Goal: Use online tool/utility: Utilize a website feature to perform a specific function

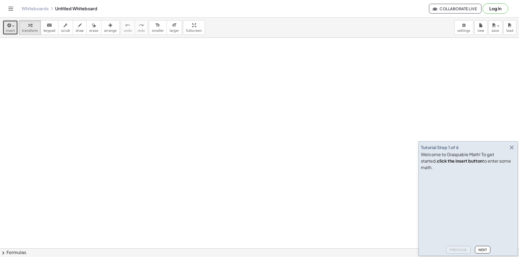
click at [10, 29] on span "insert" at bounding box center [10, 31] width 9 height 4
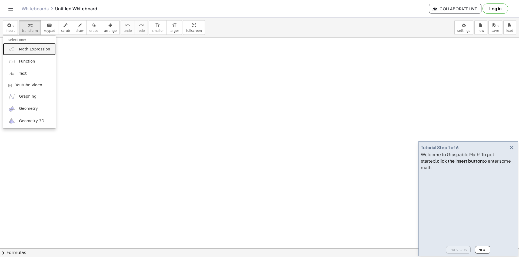
click at [22, 49] on span "Math Expression" at bounding box center [34, 49] width 31 height 5
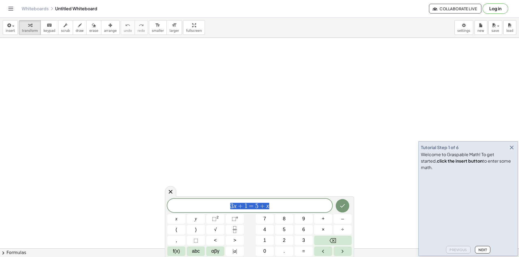
drag, startPoint x: 275, startPoint y: 205, endPoint x: 209, endPoint y: 210, distance: 66.6
click at [209, 210] on span "3 x + 1 = 5 + x" at bounding box center [249, 207] width 165 height 8
click at [481, 249] on span "Next" at bounding box center [482, 250] width 8 height 4
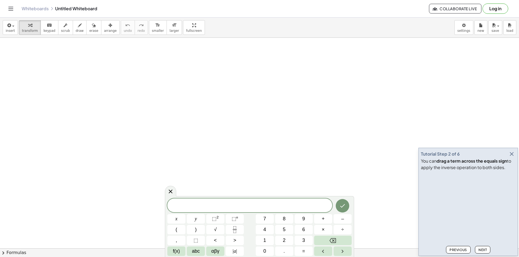
click at [483, 247] on button "Next" at bounding box center [482, 250] width 15 height 8
click at [483, 248] on button "Next" at bounding box center [482, 250] width 15 height 8
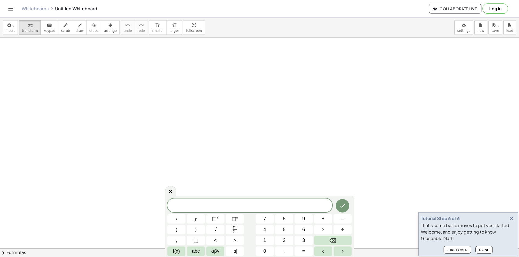
click at [483, 248] on button "Done" at bounding box center [483, 250] width 17 height 8
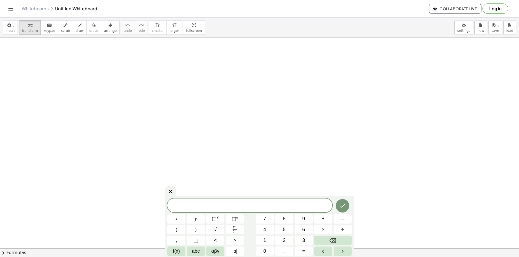
click at [239, 206] on span at bounding box center [249, 206] width 165 height 8
click at [345, 206] on icon "Done" at bounding box center [342, 204] width 6 height 6
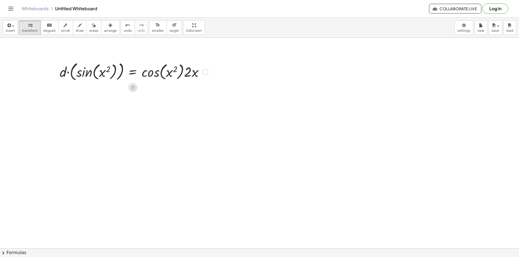
click at [133, 89] on icon at bounding box center [132, 87] width 5 height 5
click at [123, 87] on span "−" at bounding box center [121, 88] width 3 height 8
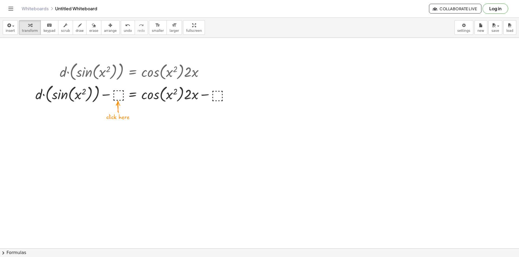
click at [115, 95] on div at bounding box center [134, 94] width 202 height 22
click at [103, 95] on div at bounding box center [133, 94] width 207 height 22
click at [117, 96] on div at bounding box center [133, 94] width 207 height 22
drag, startPoint x: 101, startPoint y: 95, endPoint x: 207, endPoint y: 99, distance: 106.8
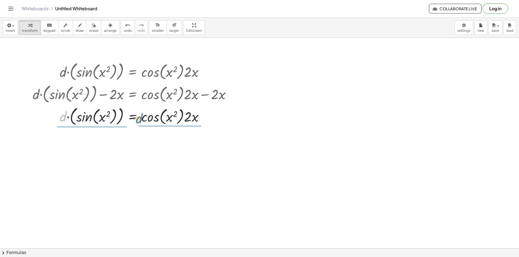
drag, startPoint x: 62, startPoint y: 119, endPoint x: 138, endPoint y: 120, distance: 76.2
click at [138, 120] on div at bounding box center [133, 116] width 207 height 22
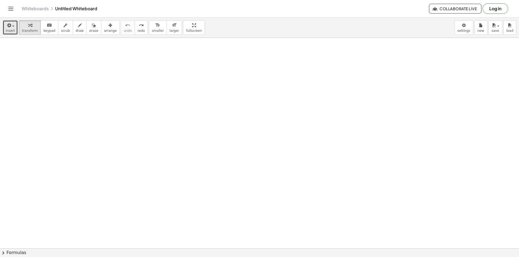
click at [7, 31] on span "insert" at bounding box center [10, 31] width 9 height 4
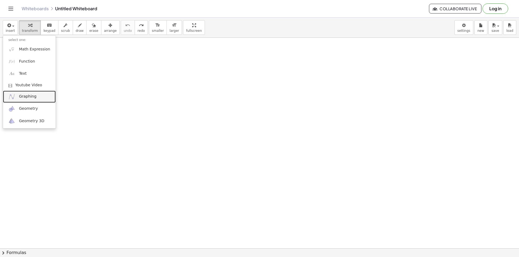
click at [20, 93] on link "Graphing" at bounding box center [29, 97] width 53 height 12
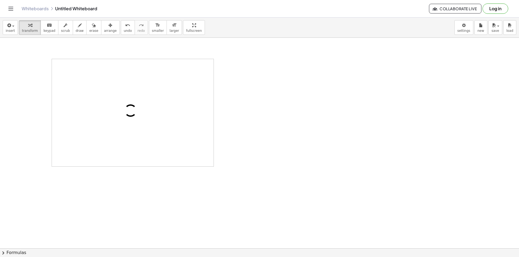
drag, startPoint x: 95, startPoint y: 67, endPoint x: 166, endPoint y: 69, distance: 71.3
click at [61, 65] on img "Graphing Calculator" at bounding box center [61, 66] width 6 height 6
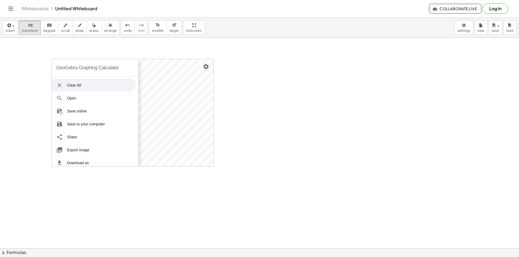
click at [70, 83] on li "Clear All" at bounding box center [94, 85] width 84 height 13
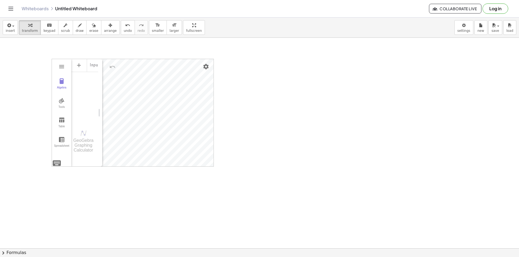
click at [84, 139] on div "GeoGebra Graphing Calculator" at bounding box center [83, 145] width 24 height 15
click at [94, 67] on li "Expression" at bounding box center [102, 67] width 51 height 9
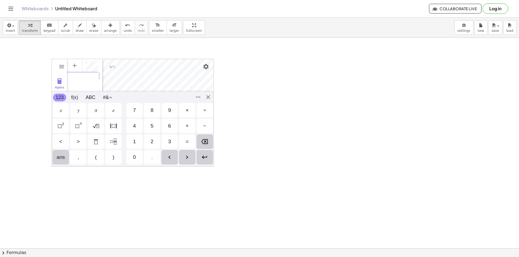
scroll to position [0, 12]
click at [202, 160] on img "Enter" at bounding box center [204, 157] width 6 height 6
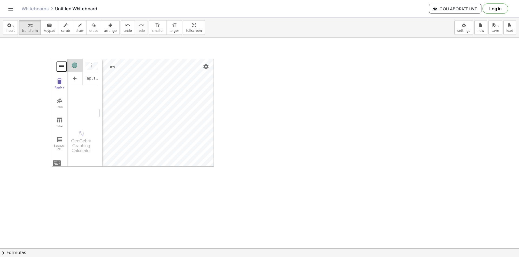
click at [60, 62] on button "Graphing Calculator" at bounding box center [62, 67] width 10 height 10
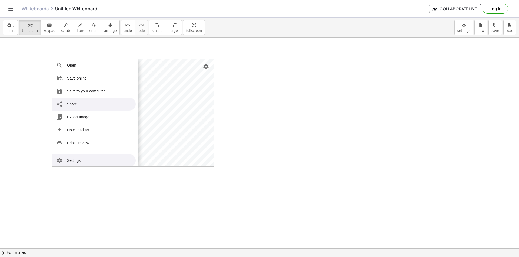
scroll to position [66, 0]
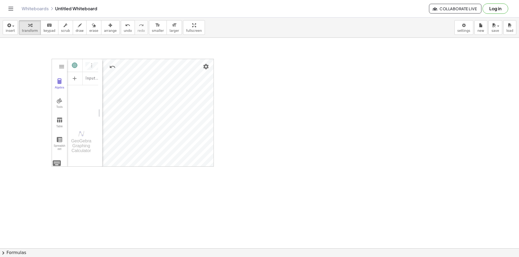
click at [207, 65] on img "Settings" at bounding box center [206, 66] width 6 height 6
drag, startPoint x: 282, startPoint y: 88, endPoint x: 216, endPoint y: 81, distance: 66.8
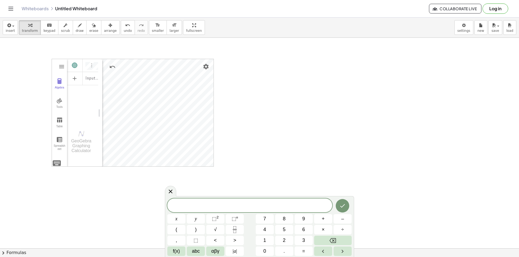
click at [73, 67] on div "Algebra" at bounding box center [74, 65] width 5 height 5
click at [84, 65] on div "Algebra" at bounding box center [82, 65] width 31 height 12
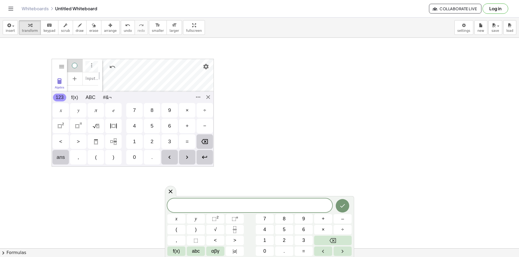
scroll to position [3, 0]
click at [60, 66] on img "Graphing Calculator" at bounding box center [61, 66] width 6 height 6
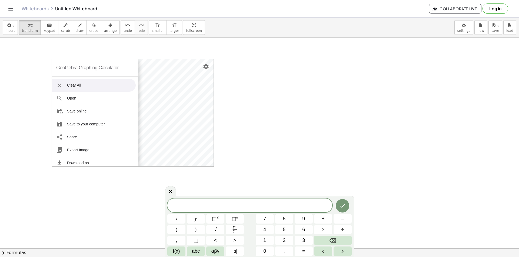
click at [67, 86] on li "Clear All" at bounding box center [94, 85] width 84 height 13
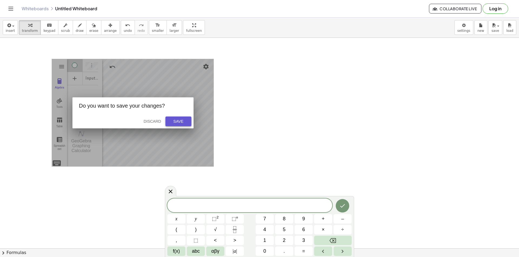
click at [177, 119] on div "Save" at bounding box center [178, 121] width 17 height 4
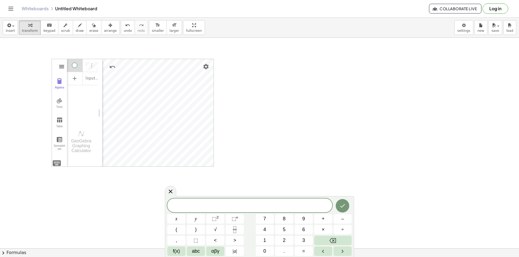
click at [63, 63] on img "Graphing Calculator" at bounding box center [61, 66] width 6 height 6
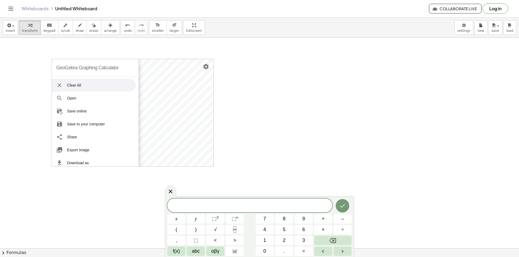
click at [70, 85] on li "Clear All" at bounding box center [94, 85] width 84 height 13
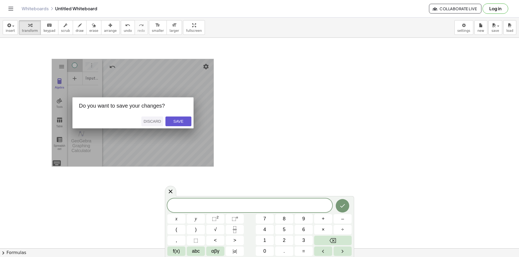
click at [146, 121] on div "Discard" at bounding box center [152, 121] width 18 height 4
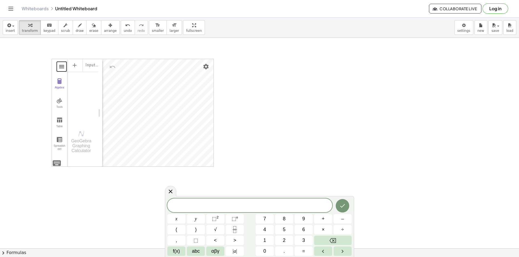
click at [65, 65] on button "Graphing Calculator" at bounding box center [62, 67] width 10 height 10
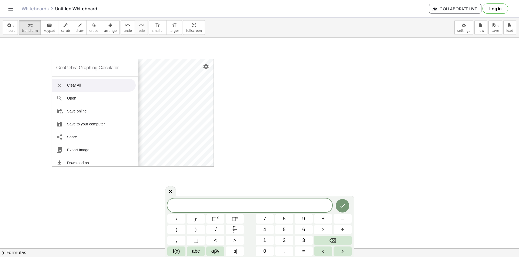
click at [87, 36] on div "insert select one: Math Expression Function Text Youtube Video Graphing Geometr…" at bounding box center [259, 28] width 519 height 20
click at [168, 188] on div at bounding box center [170, 191] width 11 height 11
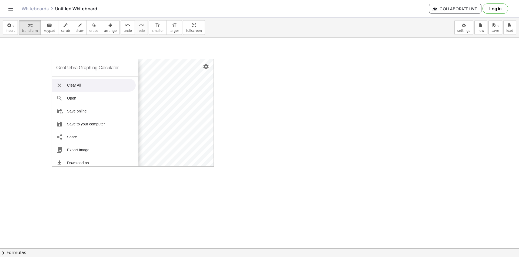
click at [192, 64] on div "GeoGebra Graphing Calculator Clear All Open Save online Save to your computer S…" at bounding box center [133, 113] width 162 height 108
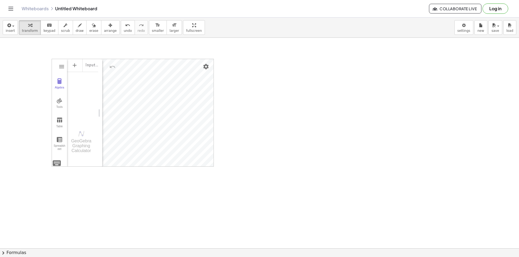
drag, startPoint x: 68, startPoint y: 63, endPoint x: 216, endPoint y: 66, distance: 148.8
drag, startPoint x: 27, startPoint y: 27, endPoint x: 28, endPoint y: 30, distance: 3.3
click at [28, 31] on button "transform" at bounding box center [30, 27] width 22 height 15
click at [28, 30] on span "transform" at bounding box center [30, 31] width 16 height 4
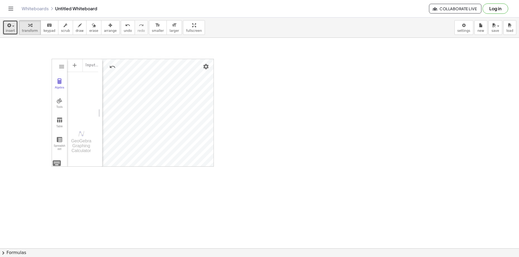
click at [9, 28] on icon "button" at bounding box center [8, 25] width 5 height 6
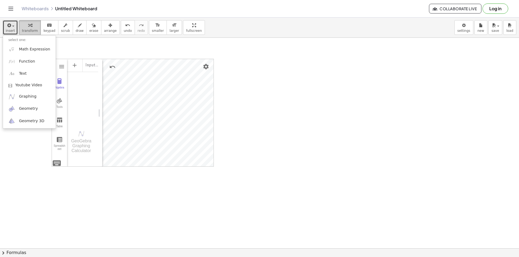
click at [23, 23] on div "button" at bounding box center [30, 25] width 16 height 6
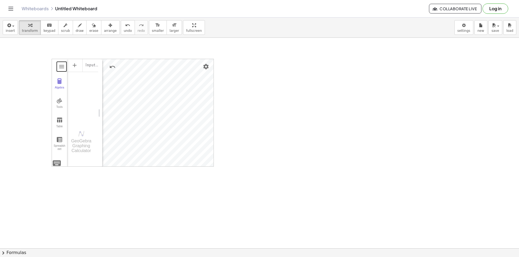
click at [121, 78] on div "GeoGebra Graphing Calculator Clear All Open Save online Save to your computer S…" at bounding box center [133, 113] width 162 height 108
drag, startPoint x: 118, startPoint y: 62, endPoint x: 216, endPoint y: 167, distance: 142.9
drag, startPoint x: 213, startPoint y: 166, endPoint x: 214, endPoint y: 174, distance: 8.4
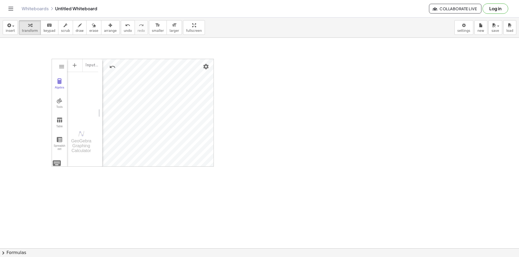
click at [53, 163] on div "GeoGebra Graphing Calculator Clear All Open Save online Save to your computer S…" at bounding box center [133, 113] width 162 height 108
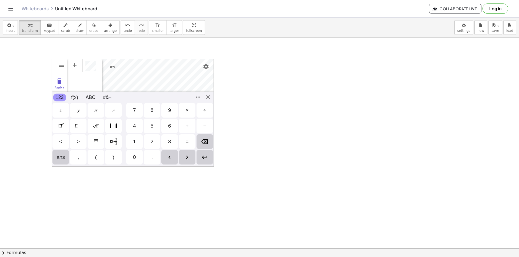
scroll to position [3, 0]
click at [58, 98] on button "123" at bounding box center [59, 98] width 13 height 8
click at [60, 159] on div "ans" at bounding box center [60, 157] width 8 height 6
click at [208, 97] on div "GeoGebra Graphing Calculator Clear All Open Save online Save to your computer S…" at bounding box center [133, 113] width 162 height 108
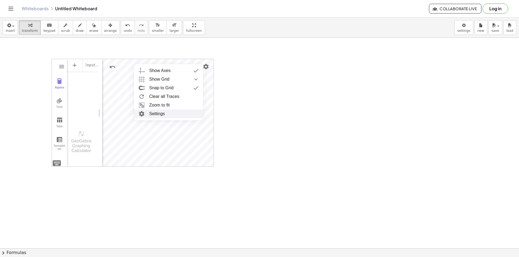
click at [155, 113] on li "Settings" at bounding box center [168, 114] width 69 height 9
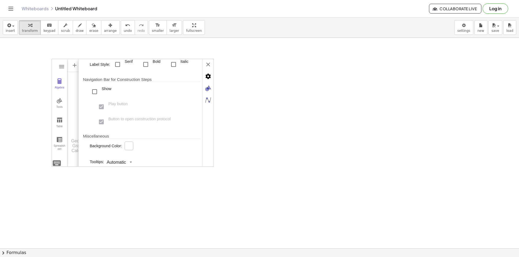
scroll to position [178, 0]
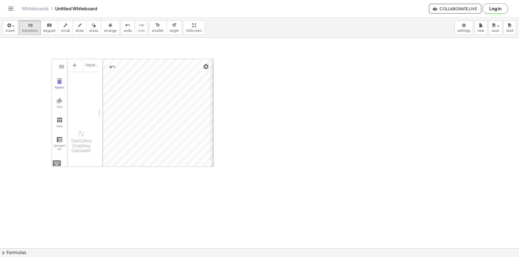
click at [213, 63] on div "Basic xAxis yAxis Grid Dimensions x Min: ***** x Max: **** y Min: ** y Max: * x…" at bounding box center [280, 113] width 135 height 108
click at [13, 27] on div "button" at bounding box center [10, 25] width 9 height 6
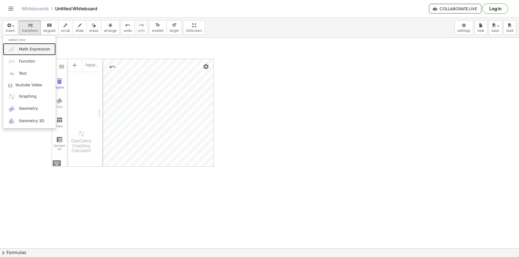
click at [21, 52] on span "Math Expression" at bounding box center [34, 49] width 31 height 5
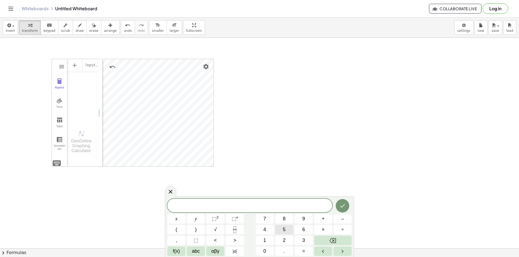
click at [284, 226] on button "5" at bounding box center [284, 229] width 18 height 9
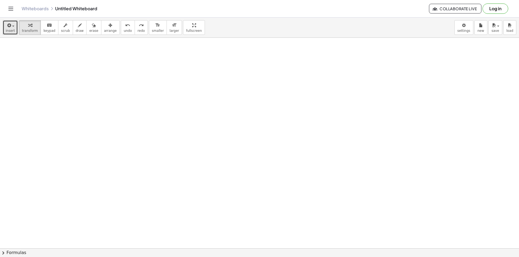
click at [8, 27] on icon "button" at bounding box center [8, 25] width 5 height 6
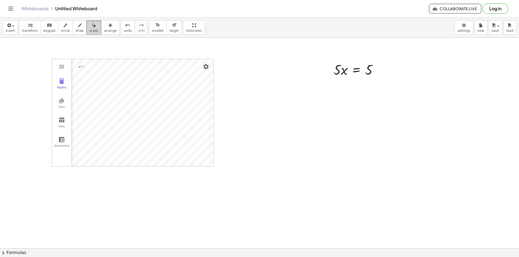
click at [86, 28] on button "erase" at bounding box center [93, 27] width 15 height 15
drag, startPoint x: 79, startPoint y: 74, endPoint x: 137, endPoint y: 158, distance: 102.8
drag, startPoint x: 50, startPoint y: 86, endPoint x: 65, endPoint y: 160, distance: 75.4
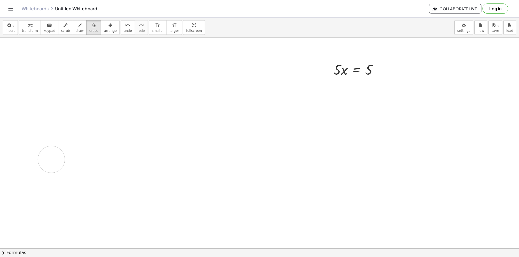
drag, startPoint x: 353, startPoint y: 67, endPoint x: 404, endPoint y: 69, distance: 51.4
drag, startPoint x: 378, startPoint y: 77, endPoint x: 289, endPoint y: 69, distance: 88.9
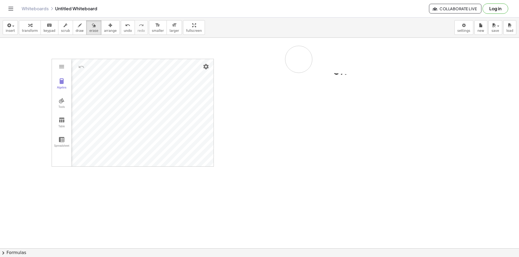
drag, startPoint x: 408, startPoint y: 69, endPoint x: 284, endPoint y: 74, distance: 123.3
drag, startPoint x: 404, startPoint y: 65, endPoint x: 274, endPoint y: 78, distance: 130.6
click at [63, 23] on icon "button" at bounding box center [65, 25] width 4 height 6
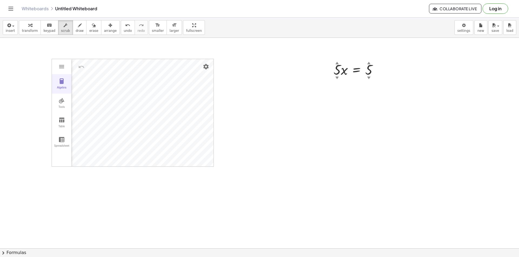
drag, startPoint x: 333, startPoint y: 62, endPoint x: 394, endPoint y: 94, distance: 69.0
click at [337, 63] on div "▲" at bounding box center [337, 62] width 4 height 5
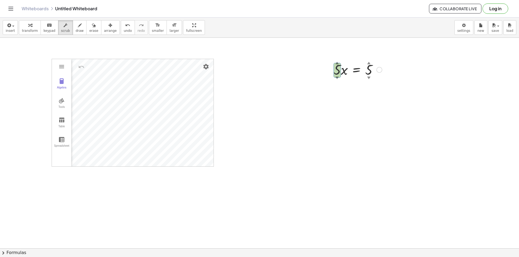
click at [337, 63] on div "▲" at bounding box center [337, 62] width 4 height 5
click at [336, 79] on div "▼" at bounding box center [337, 77] width 4 height 5
click at [336, 77] on div "▼" at bounding box center [337, 77] width 4 height 5
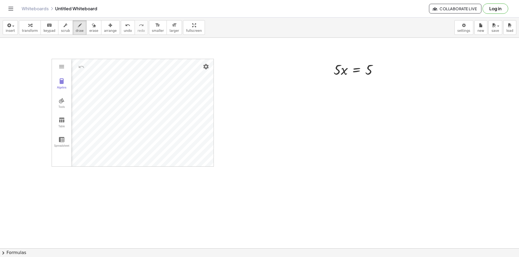
drag, startPoint x: 343, startPoint y: 69, endPoint x: 360, endPoint y: 86, distance: 23.9
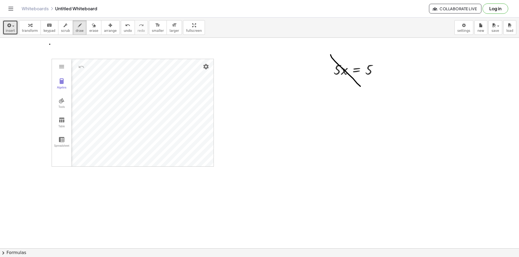
click at [7, 26] on icon "button" at bounding box center [8, 25] width 5 height 6
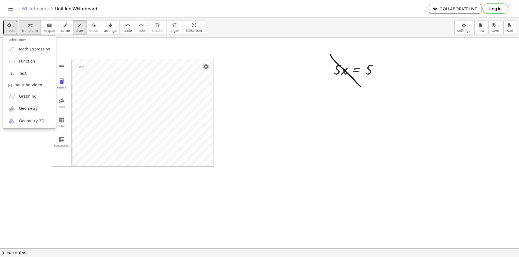
click at [22, 23] on div "button" at bounding box center [30, 25] width 16 height 6
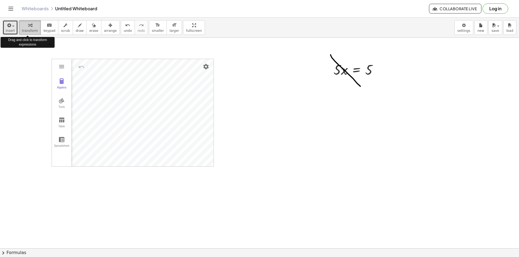
click at [22, 23] on div "button" at bounding box center [30, 25] width 16 height 6
click at [52, 23] on button "keyboard keypad" at bounding box center [50, 27] width 18 height 15
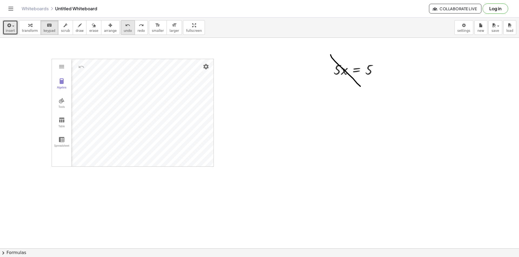
click at [121, 28] on button "undo undo" at bounding box center [128, 27] width 14 height 15
click at [125, 28] on icon "undo" at bounding box center [127, 25] width 5 height 6
click at [137, 26] on div "redo" at bounding box center [140, 25] width 7 height 6
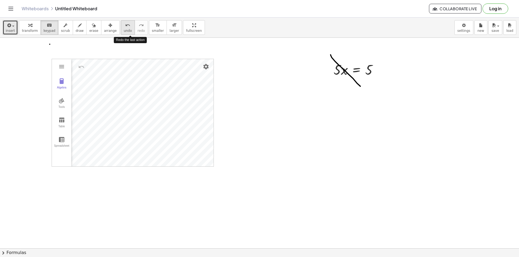
click at [123, 27] on button "undo undo" at bounding box center [128, 27] width 14 height 15
click at [124, 29] on span "undo" at bounding box center [128, 31] width 8 height 4
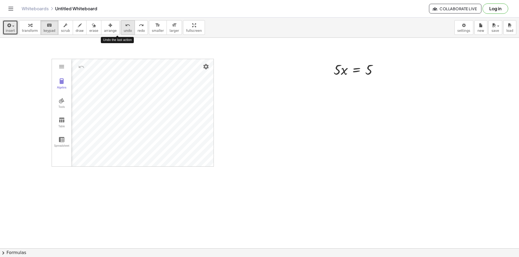
click at [124, 29] on span "undo" at bounding box center [128, 31] width 8 height 4
click at [7, 31] on span "insert" at bounding box center [10, 31] width 9 height 4
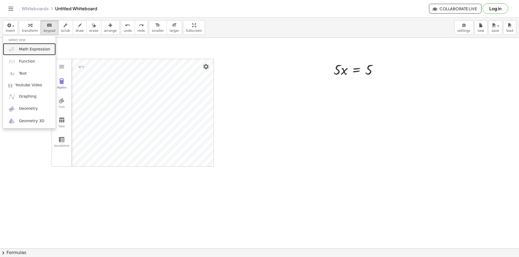
click at [25, 47] on span "Math Expression" at bounding box center [34, 49] width 31 height 5
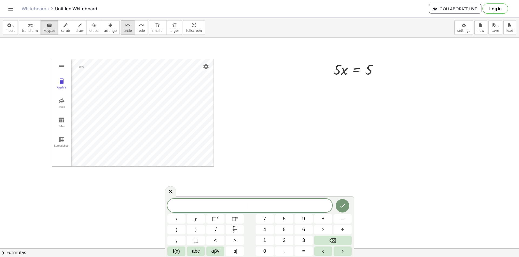
click at [125, 26] on icon "undo" at bounding box center [127, 25] width 5 height 6
click at [108, 28] on icon "button" at bounding box center [110, 25] width 4 height 6
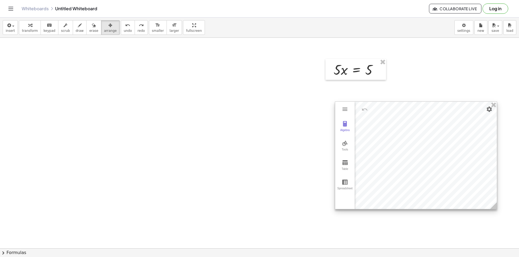
drag, startPoint x: 97, startPoint y: 67, endPoint x: 354, endPoint y: 102, distance: 259.2
click at [354, 102] on div at bounding box center [416, 155] width 162 height 107
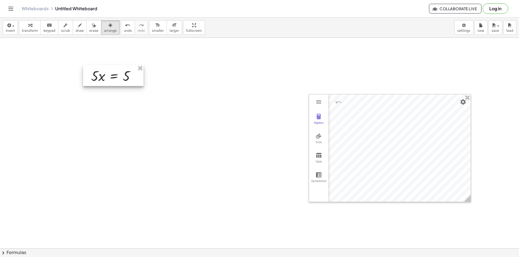
drag, startPoint x: 346, startPoint y: 66, endPoint x: 104, endPoint y: 72, distance: 242.6
click at [104, 72] on div at bounding box center [113, 75] width 60 height 21
click at [101, 76] on div at bounding box center [113, 75] width 60 height 21
click at [25, 27] on div "button" at bounding box center [30, 25] width 16 height 6
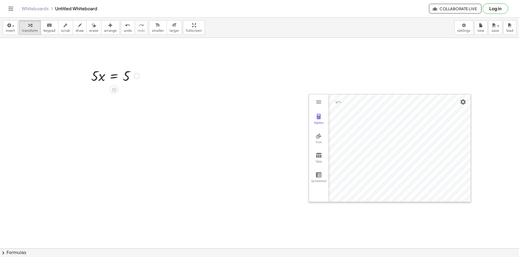
click at [134, 79] on div at bounding box center [115, 75] width 54 height 18
click at [102, 76] on div at bounding box center [115, 75] width 54 height 18
click at [136, 76] on div at bounding box center [137, 76] width 6 height 6
click at [116, 74] on div at bounding box center [115, 75] width 54 height 18
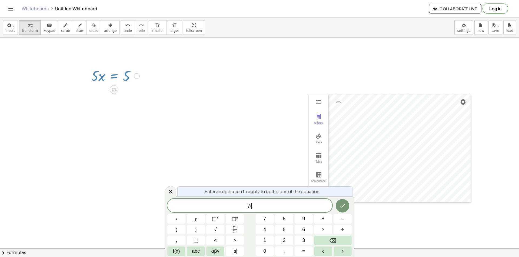
click at [116, 74] on div at bounding box center [115, 75] width 54 height 18
click at [260, 204] on span "E ​" at bounding box center [249, 207] width 165 height 8
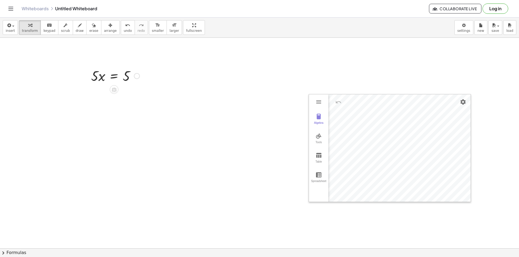
click at [110, 69] on div at bounding box center [115, 75] width 54 height 18
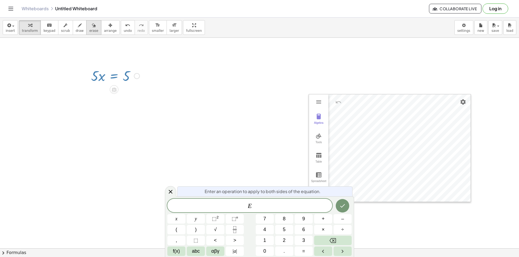
click at [89, 27] on div "button" at bounding box center [93, 25] width 9 height 6
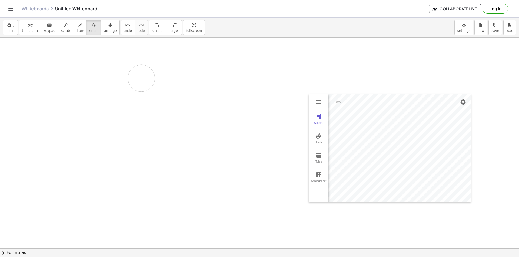
drag, startPoint x: 78, startPoint y: 75, endPoint x: 95, endPoint y: 77, distance: 17.1
click at [104, 26] on div "button" at bounding box center [110, 25] width 13 height 6
click at [10, 28] on icon "button" at bounding box center [8, 25] width 5 height 6
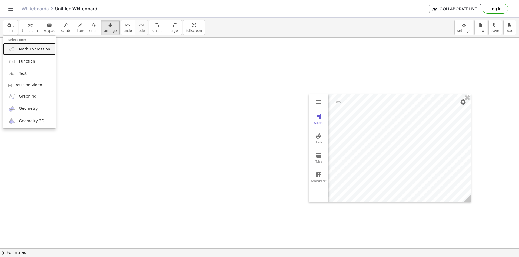
click at [22, 48] on span "Math Expression" at bounding box center [34, 49] width 31 height 5
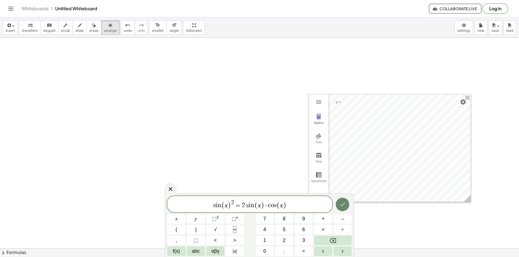
click at [339, 203] on icon "Done" at bounding box center [342, 204] width 6 height 6
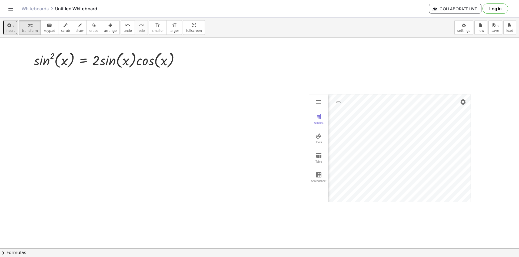
click at [11, 31] on span "insert" at bounding box center [10, 31] width 9 height 4
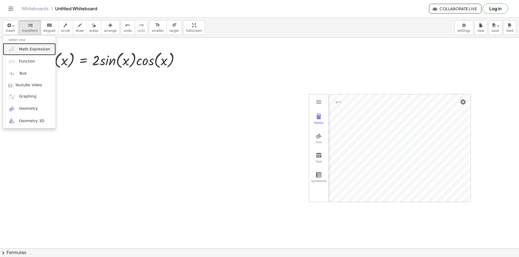
click at [22, 52] on link "Math Expression" at bounding box center [29, 49] width 53 height 12
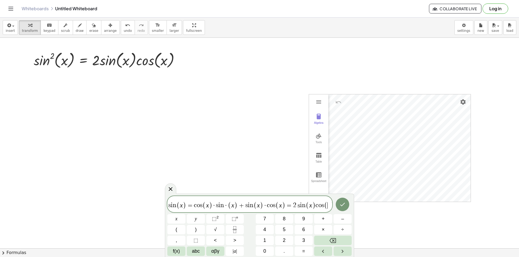
scroll to position [0, 51]
click at [344, 205] on icon "Done" at bounding box center [342, 204] width 6 height 6
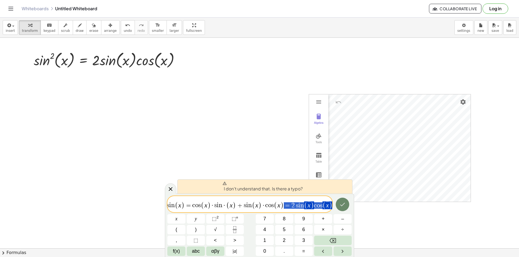
drag, startPoint x: 284, startPoint y: 206, endPoint x: 342, endPoint y: 207, distance: 58.6
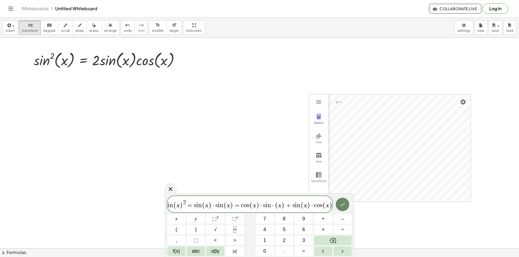
click at [342, 203] on icon "Done" at bounding box center [342, 204] width 6 height 6
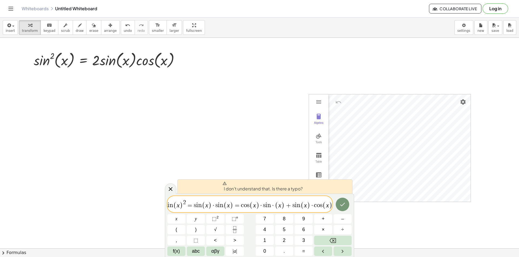
click at [289, 204] on span "+" at bounding box center [288, 206] width 8 height 6
drag, startPoint x: 273, startPoint y: 204, endPoint x: 282, endPoint y: 207, distance: 9.9
click at [273, 204] on span "·" at bounding box center [273, 206] width 4 height 6
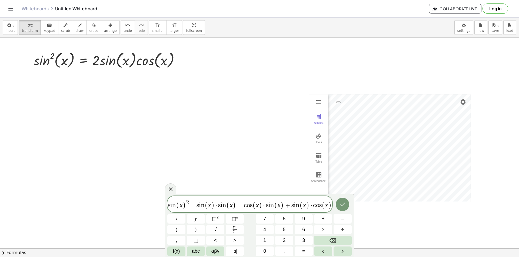
click at [329, 206] on span ")" at bounding box center [330, 206] width 4 height 8
click at [329, 207] on span "s i n ( x ) 2 = s i n ( x ) · s i n ( x ) = c o s ( x ) · s i n ( x ) + s i n (…" at bounding box center [249, 205] width 165 height 11
click at [341, 204] on icon "Done" at bounding box center [342, 204] width 6 height 6
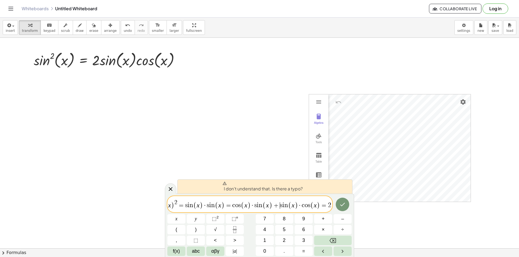
click at [277, 203] on span "+" at bounding box center [276, 206] width 8 height 6
drag, startPoint x: 301, startPoint y: 206, endPoint x: 343, endPoint y: 206, distance: 41.3
click at [256, 205] on span "(" at bounding box center [257, 206] width 4 height 8
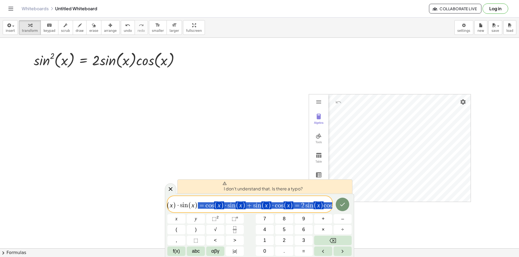
scroll to position [0, 48]
drag, startPoint x: 220, startPoint y: 206, endPoint x: 362, endPoint y: 205, distance: 142.1
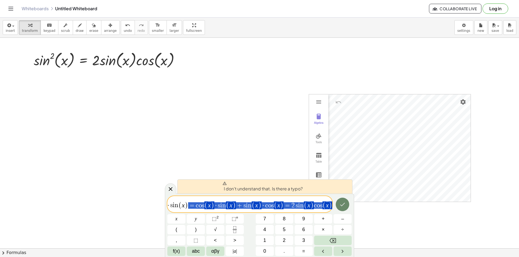
scroll to position [0, 0]
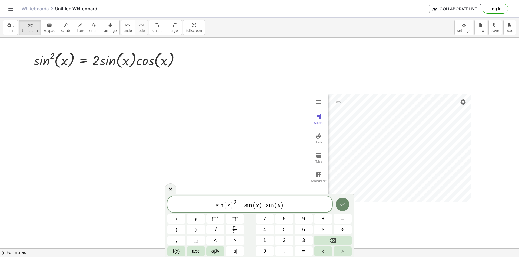
click at [342, 206] on icon "Done" at bounding box center [342, 205] width 5 height 4
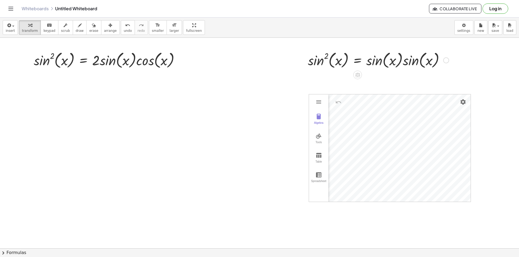
click at [332, 62] on div at bounding box center [378, 60] width 146 height 21
click at [388, 53] on div at bounding box center [378, 60] width 146 height 21
click at [359, 54] on div at bounding box center [378, 60] width 146 height 21
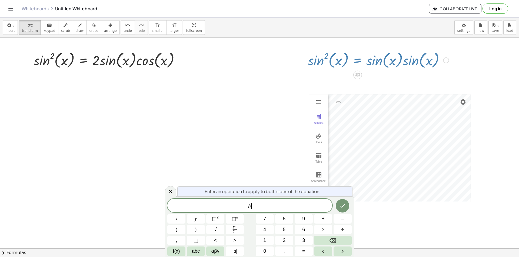
drag, startPoint x: 358, startPoint y: 57, endPoint x: 291, endPoint y: 75, distance: 69.5
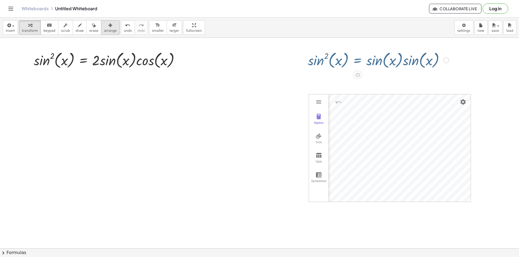
click at [104, 27] on div "button" at bounding box center [110, 25] width 13 height 6
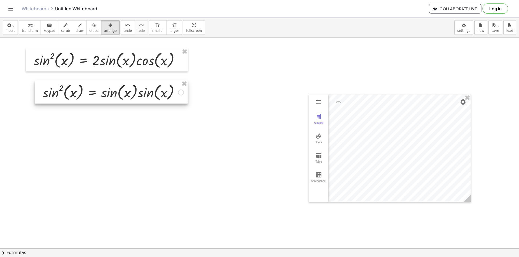
drag, startPoint x: 353, startPoint y: 62, endPoint x: 99, endPoint y: 92, distance: 255.4
click at [99, 92] on div at bounding box center [111, 91] width 153 height 23
drag, startPoint x: 110, startPoint y: 89, endPoint x: 87, endPoint y: 63, distance: 34.8
click at [96, 90] on div at bounding box center [101, 91] width 153 height 23
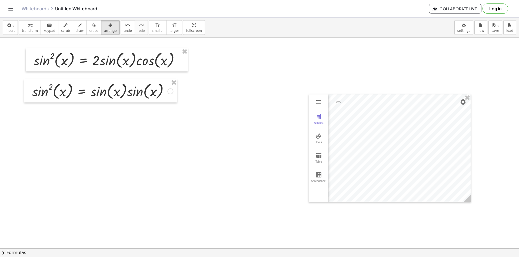
click at [26, 29] on span "transform" at bounding box center [30, 31] width 16 height 4
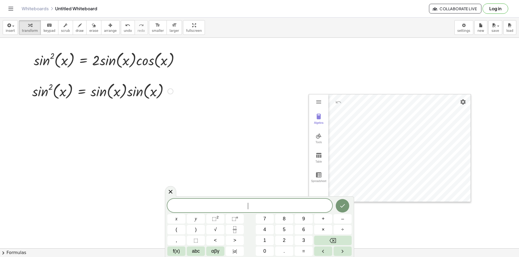
click at [48, 95] on div at bounding box center [102, 91] width 146 height 21
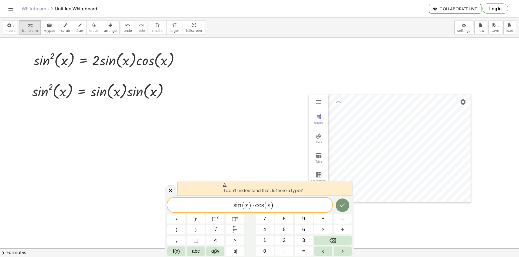
click at [224, 208] on span "= s i n ( x ) · c o s ( x ) ​" at bounding box center [249, 205] width 165 height 9
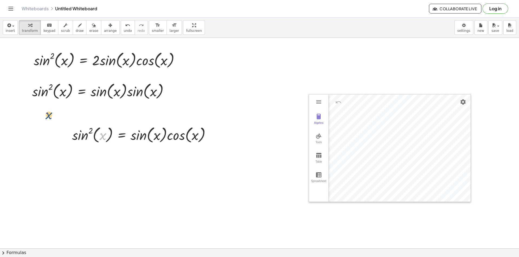
drag, startPoint x: 106, startPoint y: 137, endPoint x: 52, endPoint y: 116, distance: 58.5
drag, startPoint x: 97, startPoint y: 127, endPoint x: 123, endPoint y: 136, distance: 27.6
click at [126, 140] on div at bounding box center [143, 135] width 148 height 21
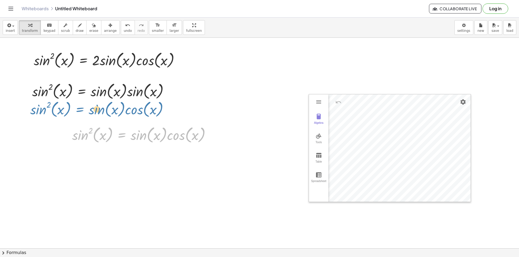
drag, startPoint x: 121, startPoint y: 130, endPoint x: 79, endPoint y: 104, distance: 49.1
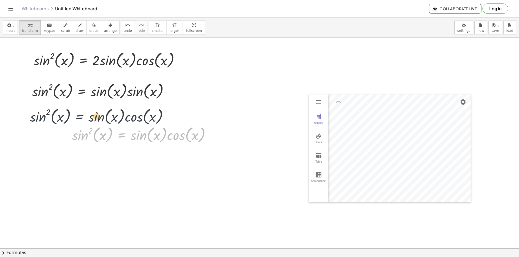
drag, startPoint x: 128, startPoint y: 129, endPoint x: 85, endPoint y: 109, distance: 48.1
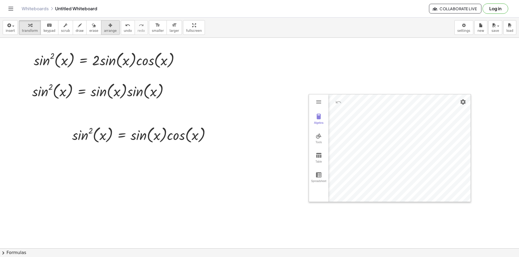
click at [108, 28] on icon "button" at bounding box center [110, 25] width 4 height 6
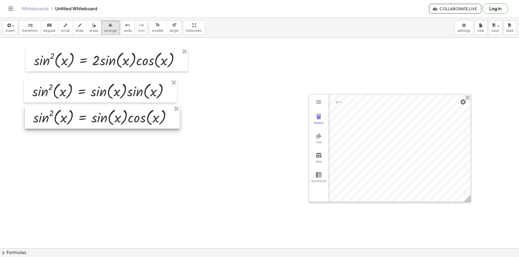
drag, startPoint x: 118, startPoint y: 134, endPoint x: 81, endPoint y: 118, distance: 40.5
click at [81, 118] on div at bounding box center [102, 117] width 155 height 23
click at [28, 28] on icon "button" at bounding box center [30, 25] width 4 height 6
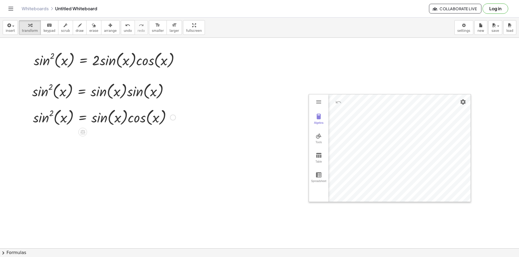
click at [91, 119] on div at bounding box center [104, 117] width 148 height 21
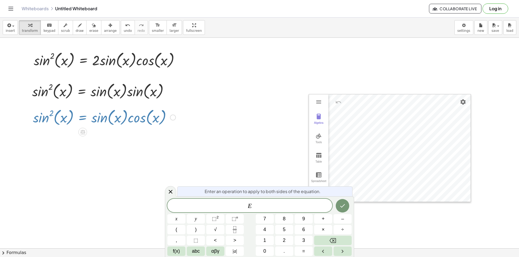
drag, startPoint x: 151, startPoint y: 113, endPoint x: 109, endPoint y: 140, distance: 49.5
